Goal: Find specific page/section: Find specific page/section

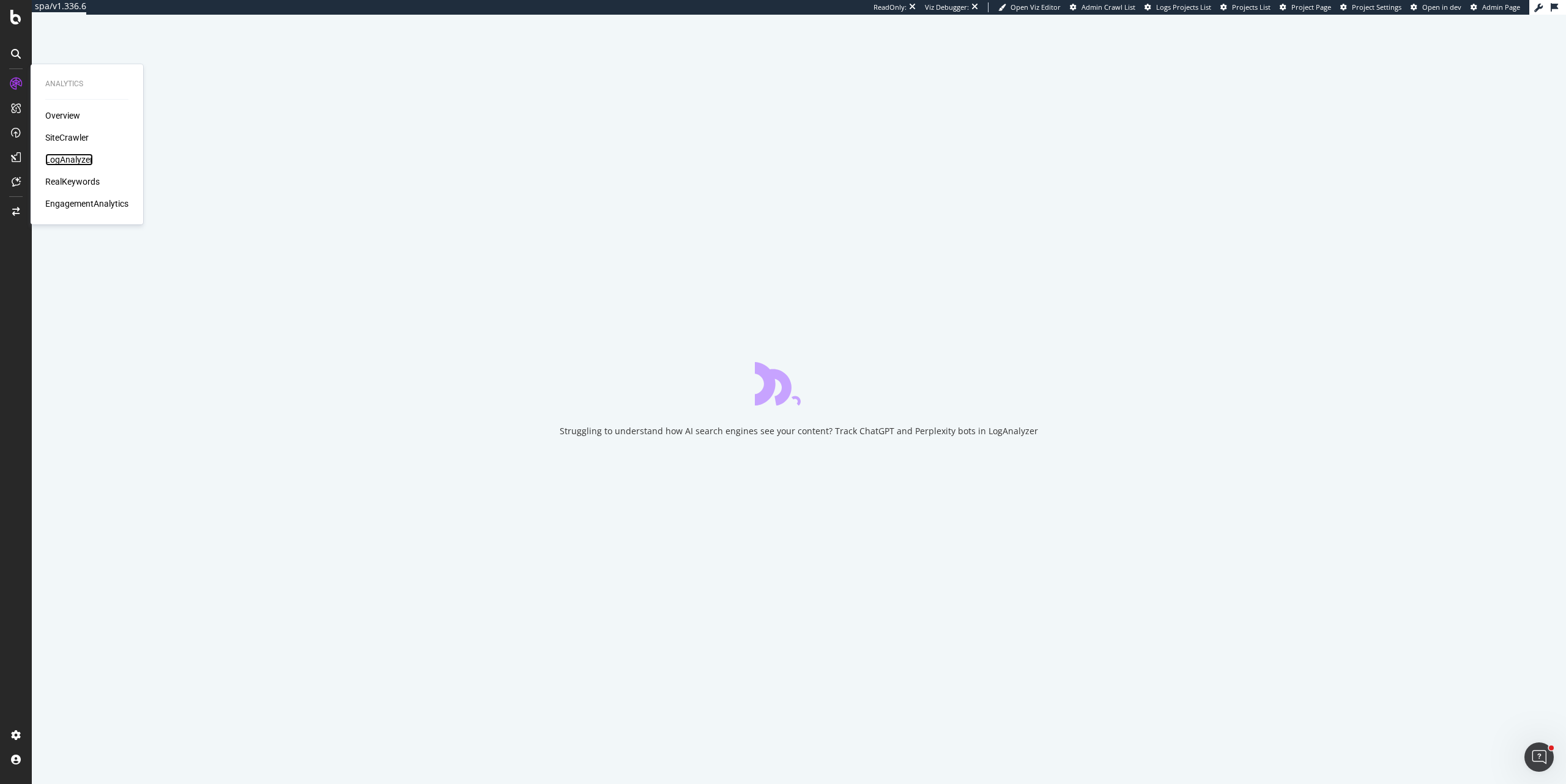
click at [81, 161] on div "LogAnalyzer" at bounding box center [69, 160] width 47 height 12
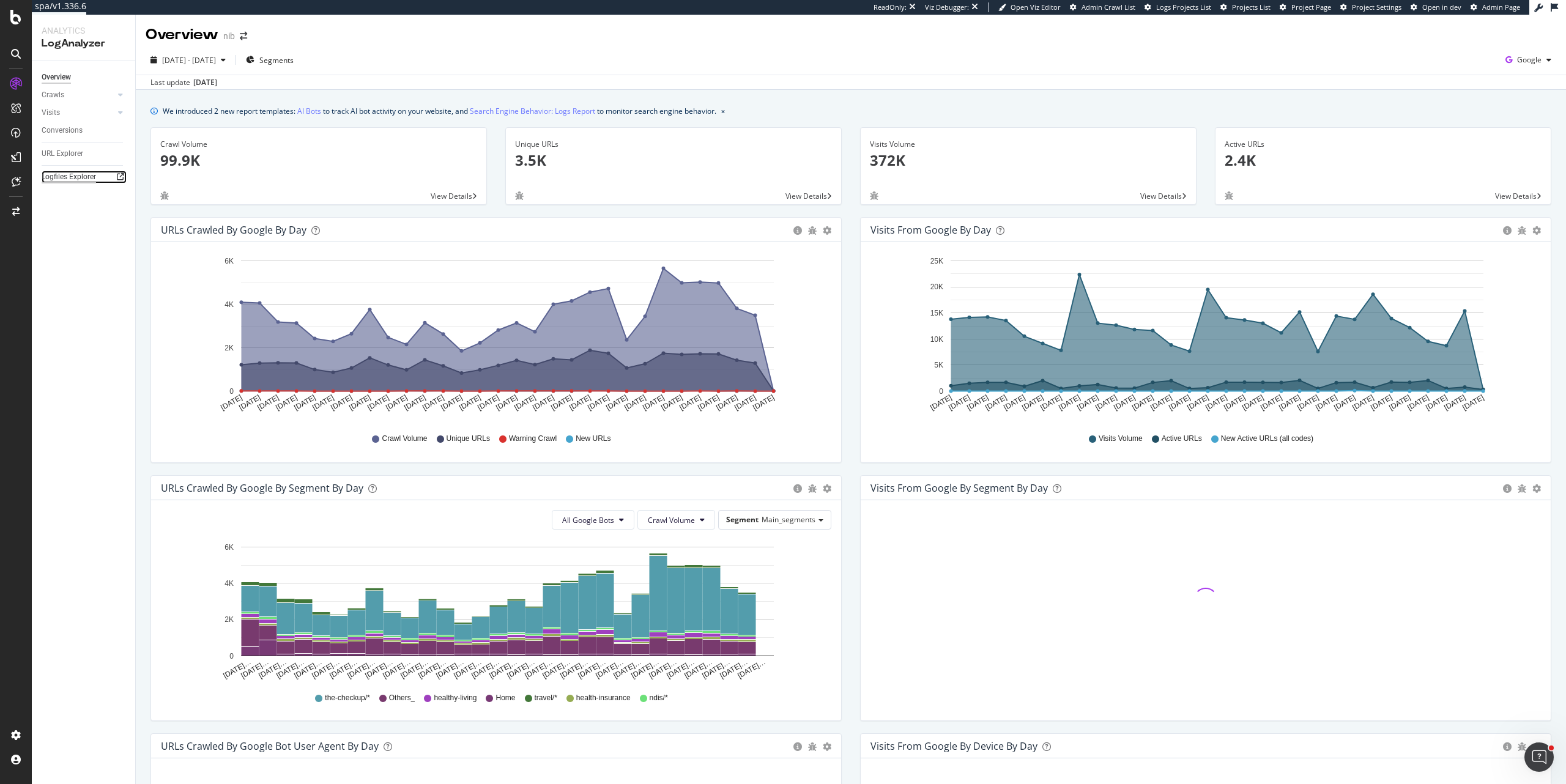
click at [82, 176] on div "Logfiles Explorer" at bounding box center [68, 176] width 54 height 13
